Goal: Information Seeking & Learning: Learn about a topic

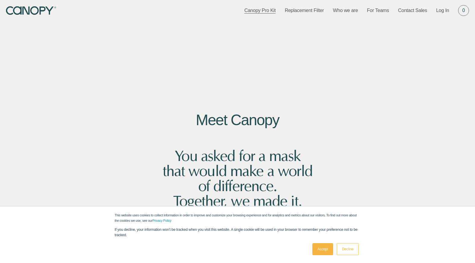
click at [269, 8] on link "Canopy Pro Kit" at bounding box center [259, 10] width 31 height 7
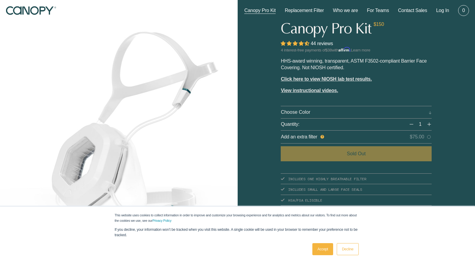
click at [320, 249] on link "Accept" at bounding box center [322, 249] width 21 height 12
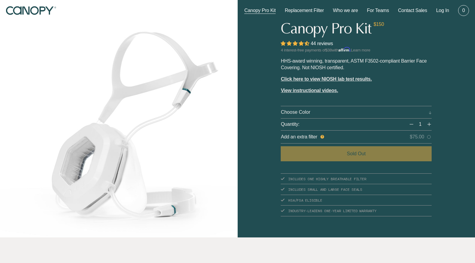
click at [388, 137] on div "Add an extra filter $75.00" at bounding box center [356, 137] width 151 height 13
click at [314, 9] on link "Replacement Filter" at bounding box center [304, 10] width 39 height 7
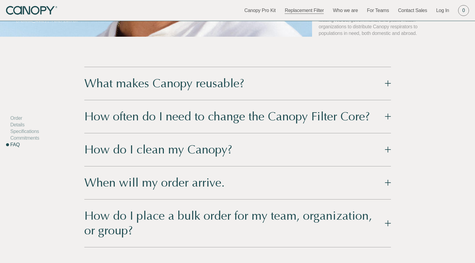
scroll to position [852, 0]
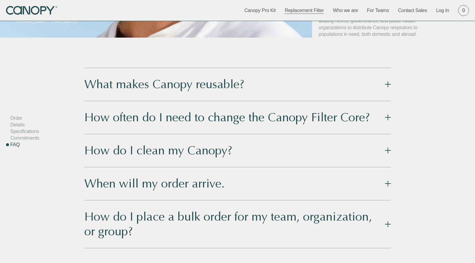
click at [375, 87] on button "What makes Canopy reusable?" at bounding box center [237, 84] width 307 height 33
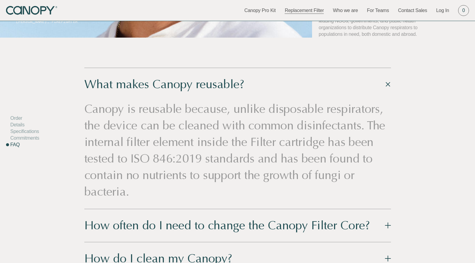
click at [375, 88] on button "What makes Canopy reusable?" at bounding box center [237, 84] width 307 height 33
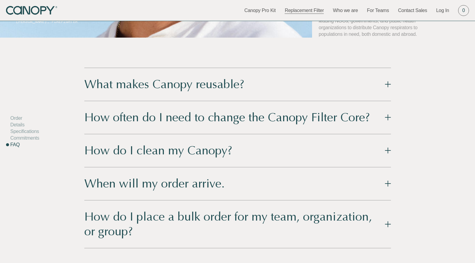
click at [362, 115] on button "How often do I need to change the Canopy Filter Core?" at bounding box center [237, 117] width 307 height 33
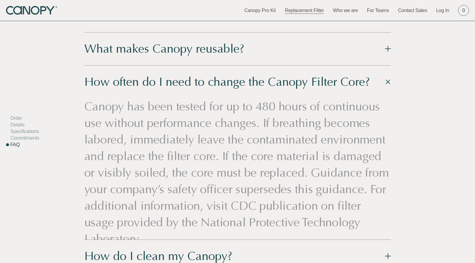
scroll to position [889, 0]
click at [34, 131] on link "Specifications" at bounding box center [24, 131] width 29 height 5
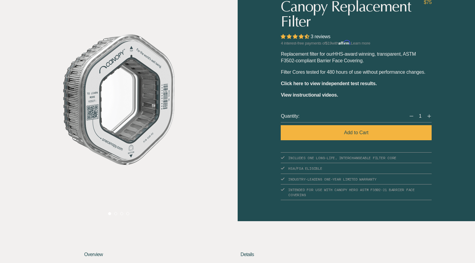
scroll to position [0, 0]
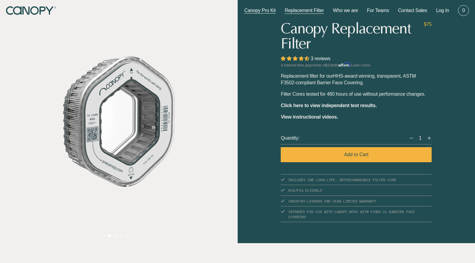
click at [265, 11] on link "Canopy Pro Kit" at bounding box center [259, 10] width 31 height 7
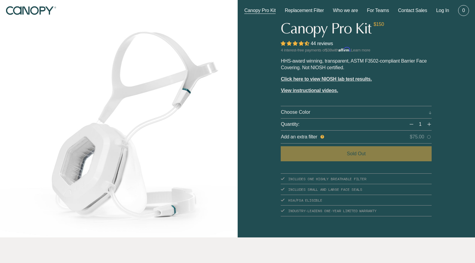
click at [344, 80] on span "Click here to view NIOSH lab test results" at bounding box center [326, 79] width 90 height 5
